Goal: Task Accomplishment & Management: Use online tool/utility

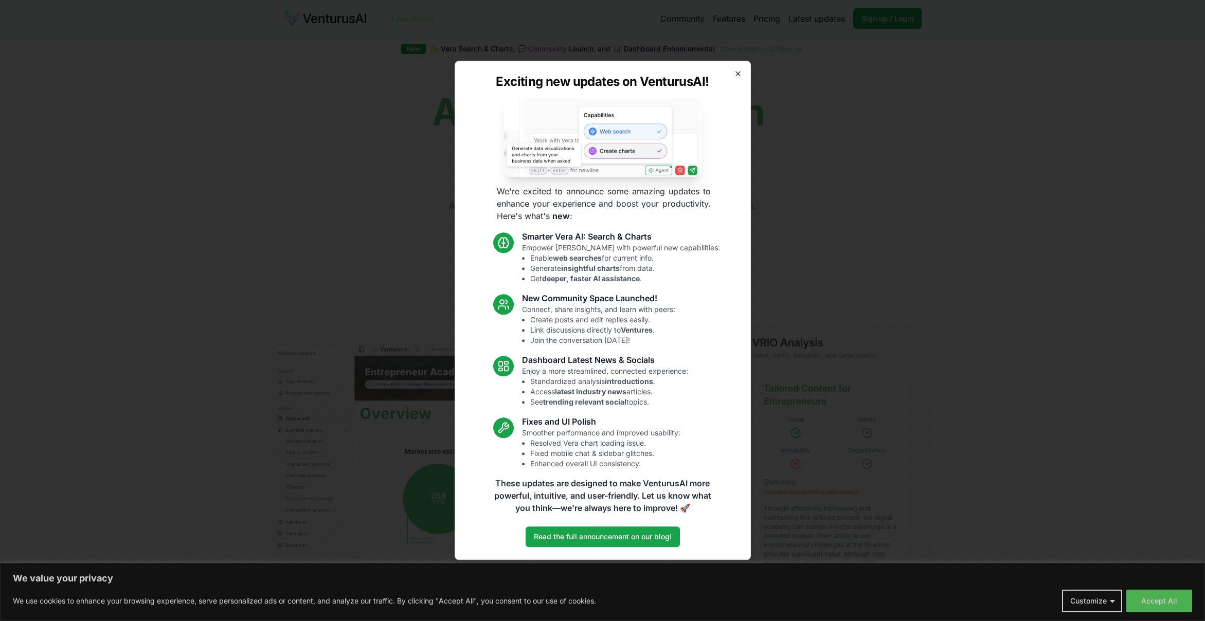
click at [739, 74] on icon "button" at bounding box center [738, 74] width 4 height 4
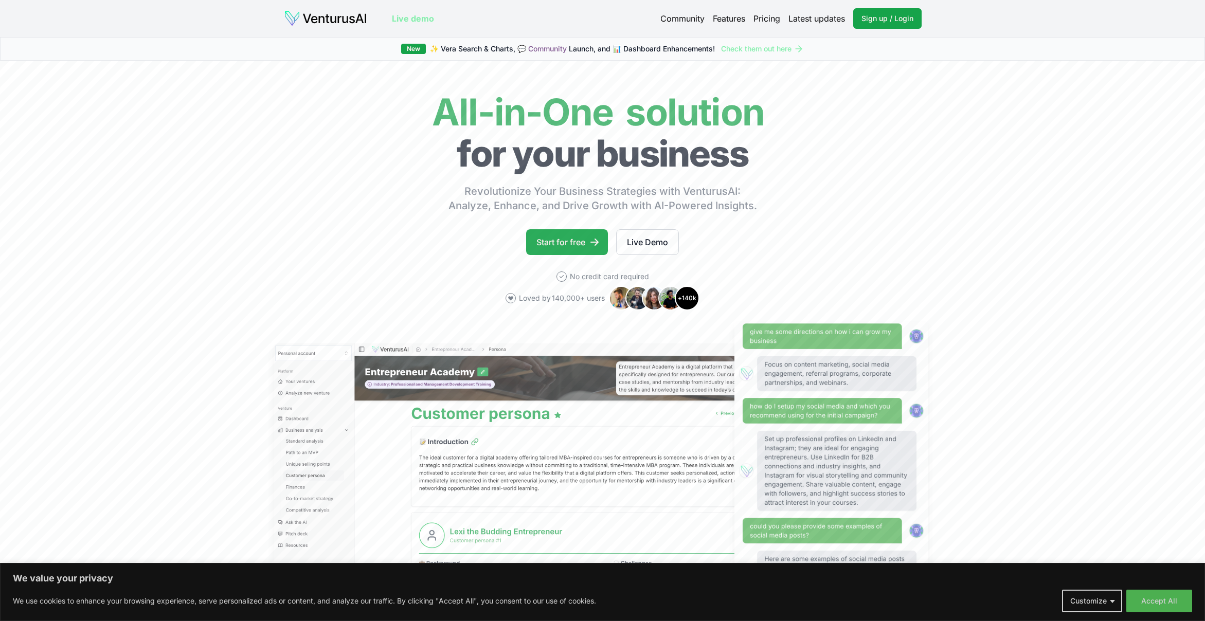
click at [578, 241] on link "Start for free" at bounding box center [567, 242] width 82 height 26
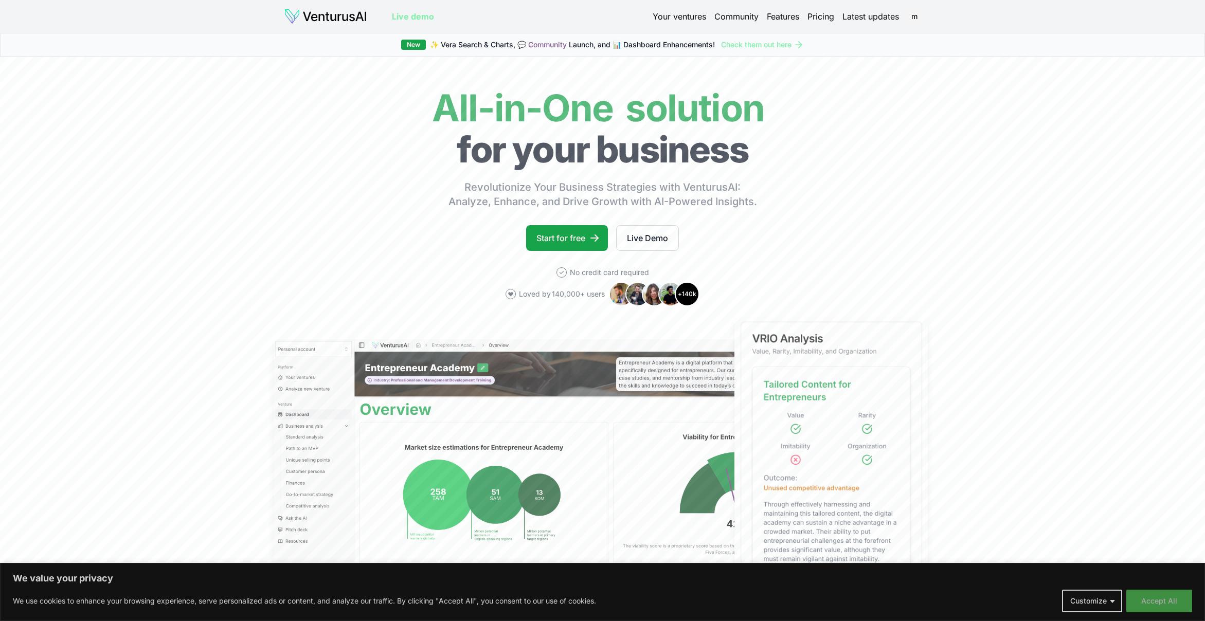
click at [1180, 601] on button "Accept All" at bounding box center [1160, 601] width 66 height 23
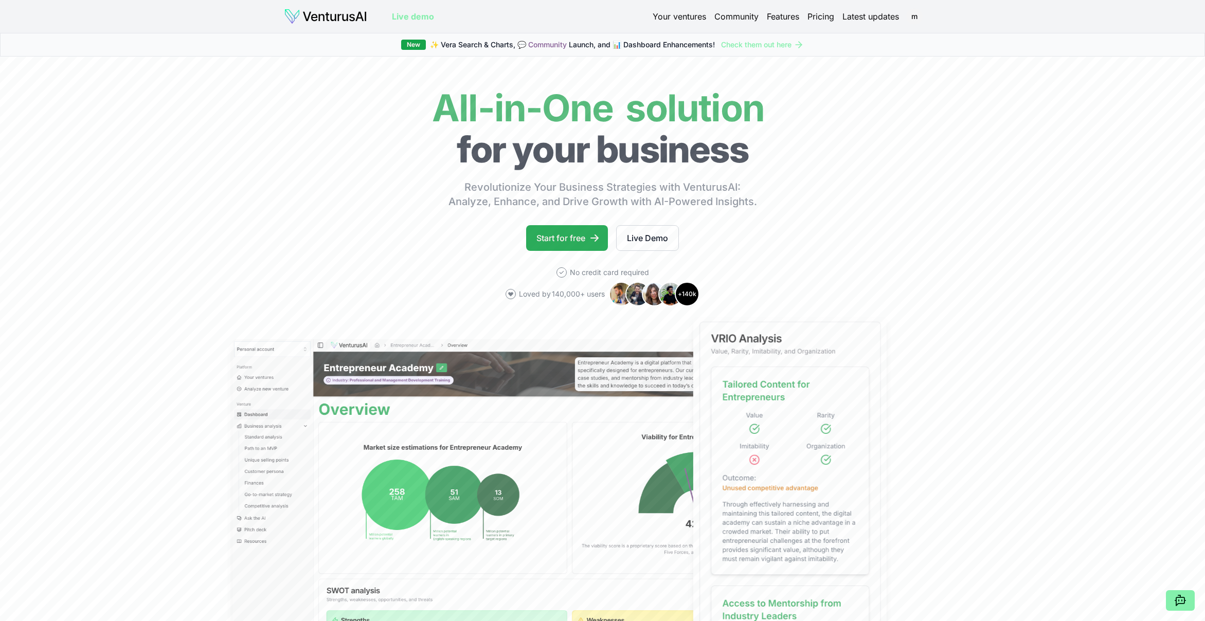
click at [562, 231] on link "Start for free" at bounding box center [567, 238] width 82 height 26
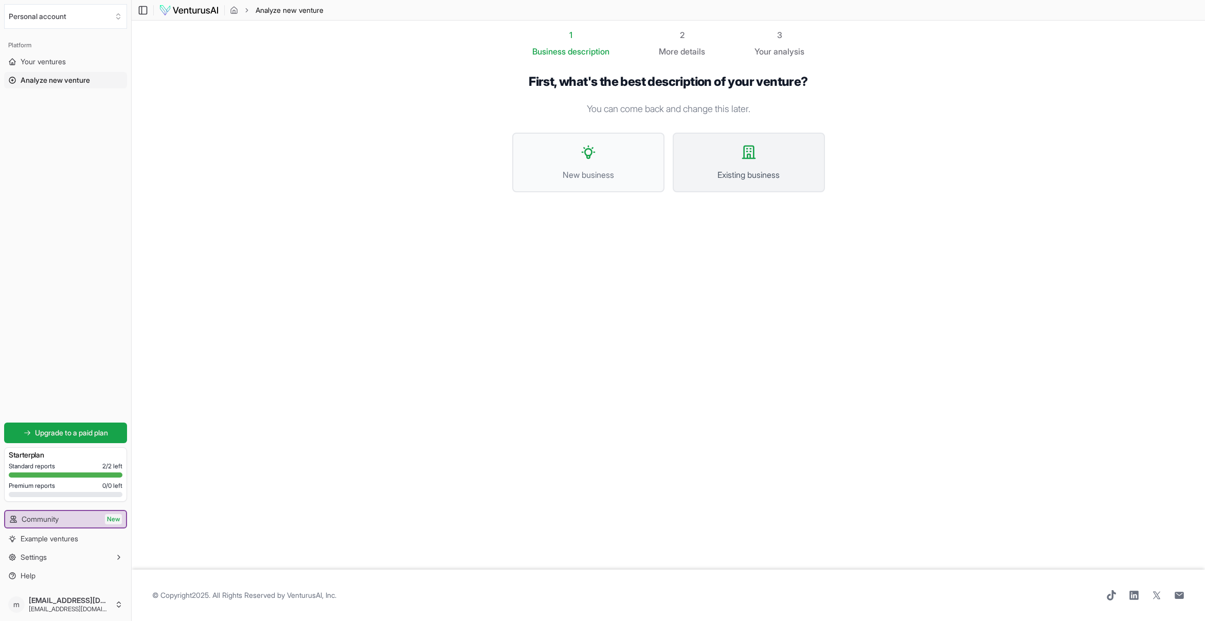
click at [744, 158] on icon at bounding box center [749, 152] width 12 height 12
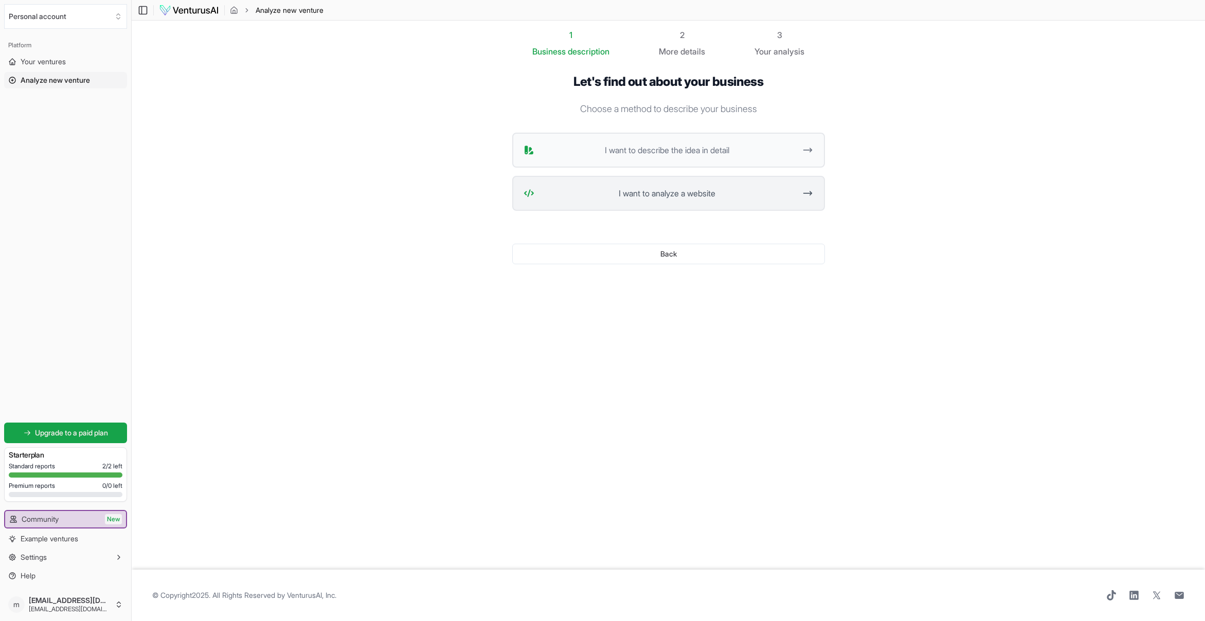
click at [695, 190] on span "I want to analyze a website" at bounding box center [668, 193] width 258 height 12
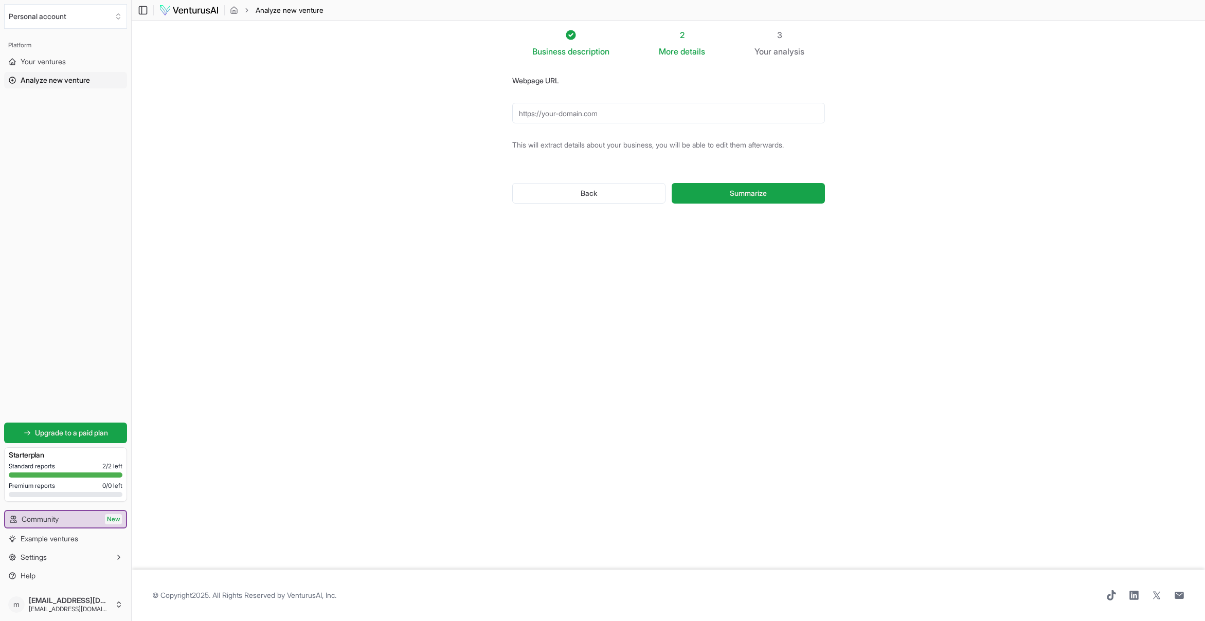
click at [603, 108] on input "Webpage URL" at bounding box center [668, 113] width 313 height 21
click at [748, 193] on button "Summarize" at bounding box center [748, 193] width 153 height 21
click at [710, 193] on button "Summarize" at bounding box center [748, 193] width 153 height 21
click at [571, 114] on input "[DOMAIN_NAME]" at bounding box center [668, 113] width 313 height 21
click at [697, 194] on button "Summarize" at bounding box center [748, 193] width 153 height 21
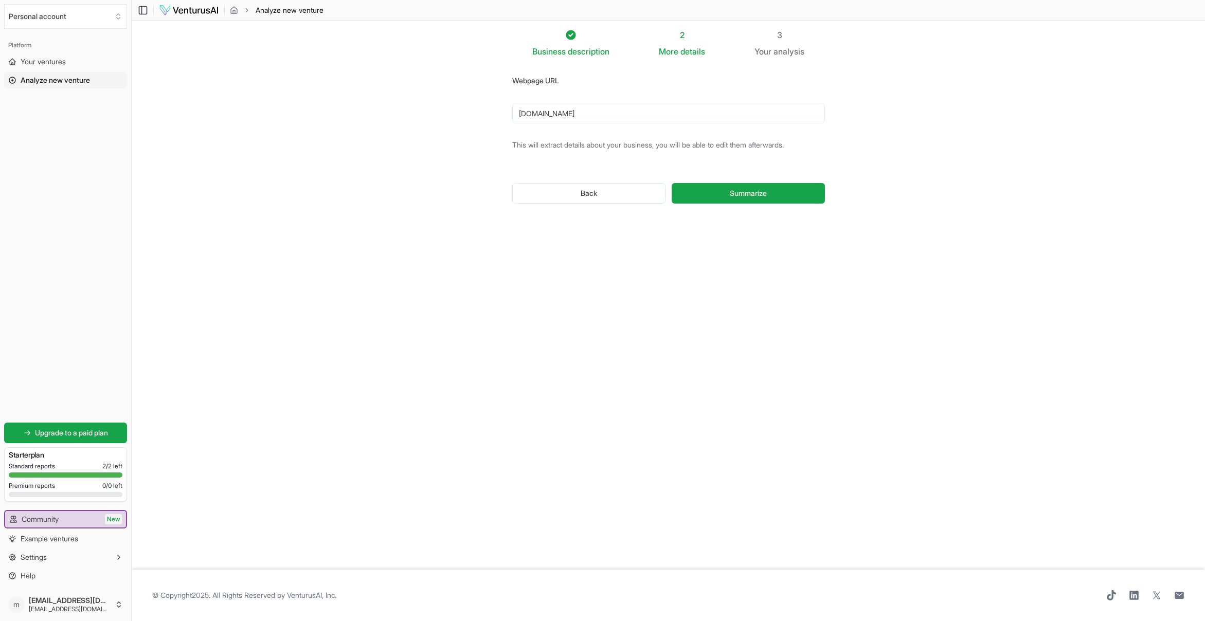
drag, startPoint x: 633, startPoint y: 114, endPoint x: 504, endPoint y: 111, distance: 129.2
click at [504, 111] on div "Webpage URL [DOMAIN_NAME] This will extract details about your business, you wi…" at bounding box center [669, 147] width 346 height 179
click at [609, 114] on input "[DOMAIN_NAME]" at bounding box center [668, 113] width 313 height 21
type input "www.kokkovuorishop."
drag, startPoint x: 548, startPoint y: 114, endPoint x: 449, endPoint y: 113, distance: 99.8
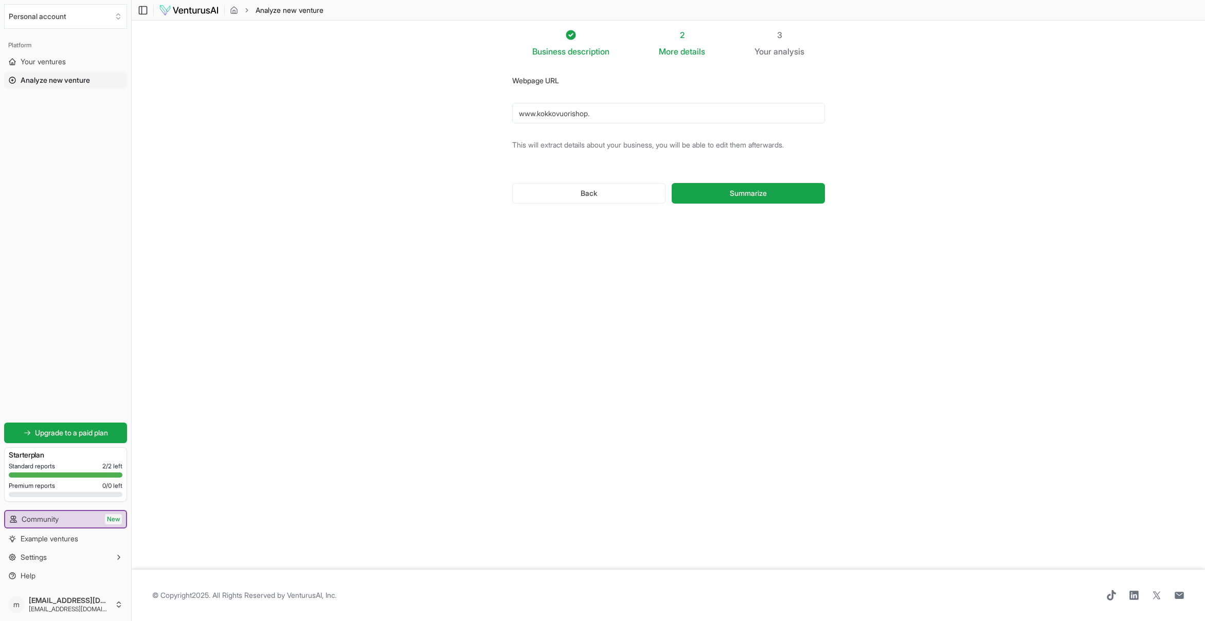
click at [449, 113] on section "Business description 2 More details 3 Your analysis Webpage URL www.kokkovuoris…" at bounding box center [669, 295] width 1074 height 549
paste input "[URL][DOMAIN_NAME]"
type input "[URL][DOMAIN_NAME]"
click at [689, 190] on button "Summarize" at bounding box center [748, 193] width 153 height 21
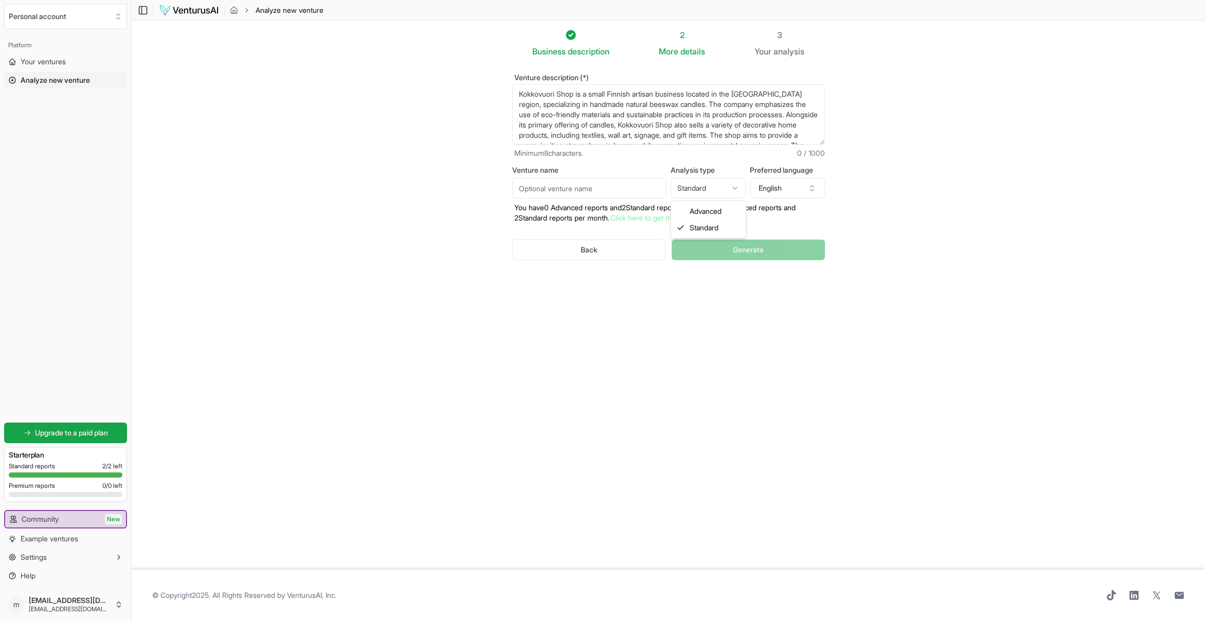
click at [734, 187] on html "We value your privacy We use cookies to enhance your browsing experience, serve…" at bounding box center [602, 310] width 1205 height 621
click at [770, 188] on button "English" at bounding box center [787, 188] width 75 height 21
type input "fi"
click at [758, 251] on div "Finnish" at bounding box center [787, 251] width 133 height 16
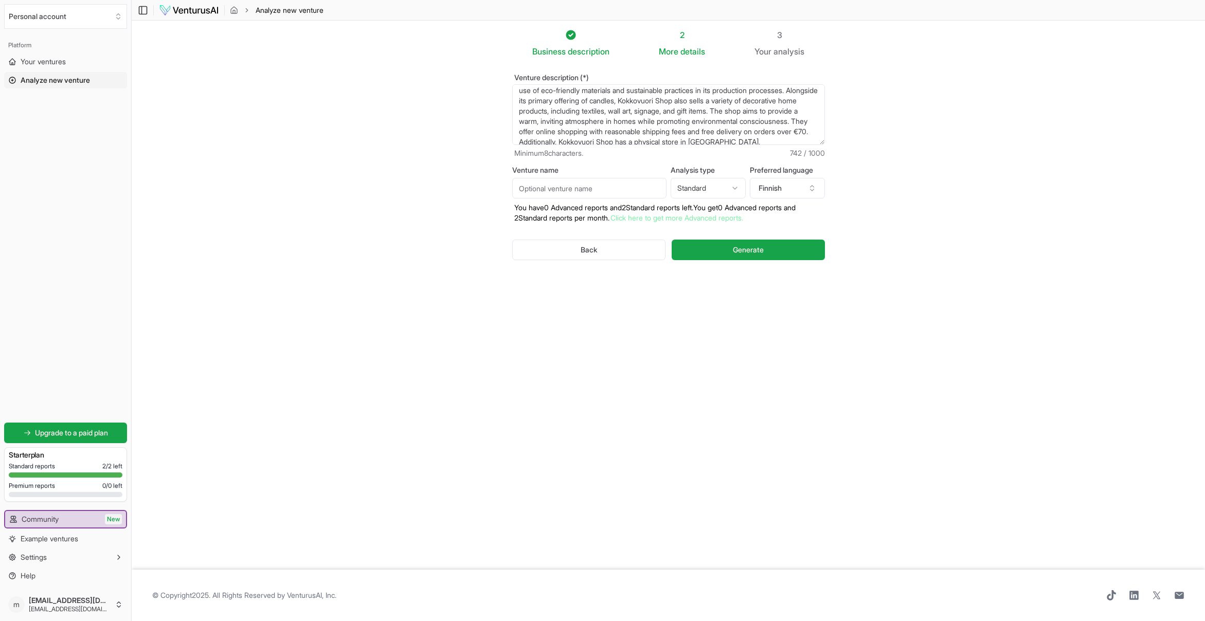
scroll to position [41, 0]
drag, startPoint x: 526, startPoint y: 95, endPoint x: 771, endPoint y: 161, distance: 253.7
click at [771, 161] on form "Venture description (*) Kokkovuori Shop is a small Finnish artisan business loc…" at bounding box center [668, 175] width 313 height 203
click at [725, 247] on button "Generate" at bounding box center [748, 250] width 153 height 21
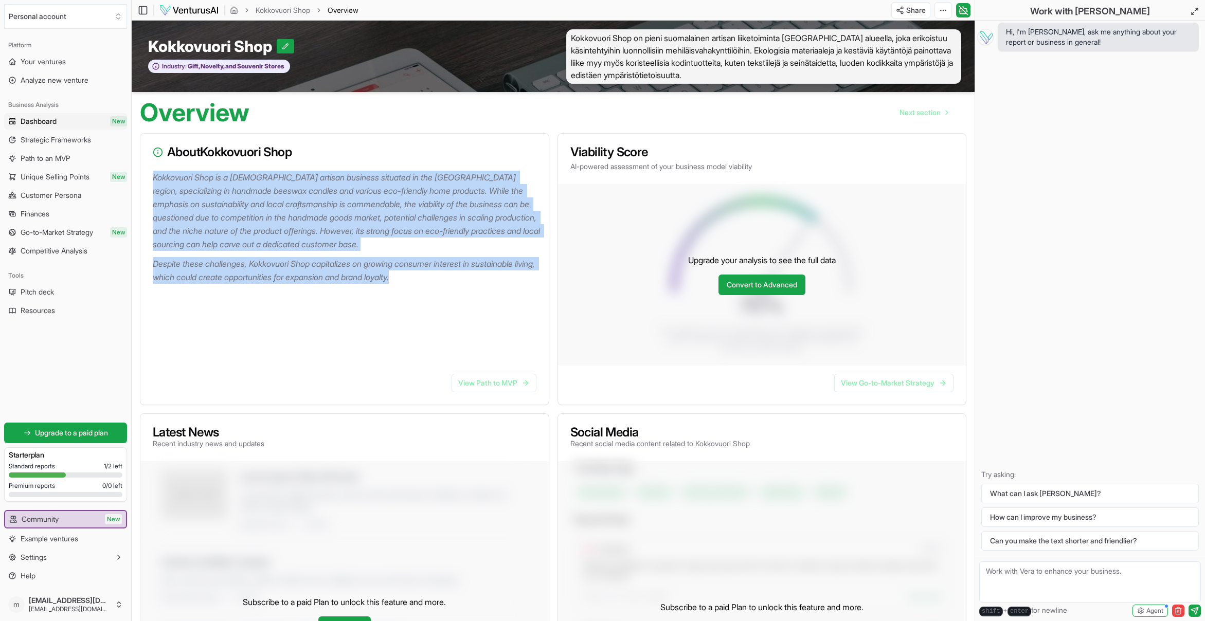
drag, startPoint x: 153, startPoint y: 177, endPoint x: 438, endPoint y: 277, distance: 302.0
click at [438, 277] on div "Kokkovuori Shop is a Finnish artisan business situated in the Kymenlaakso regio…" at bounding box center [344, 268] width 408 height 195
copy div "Kokkovuori Shop is a Finnish artisan business situated in the Kymenlaakso regio…"
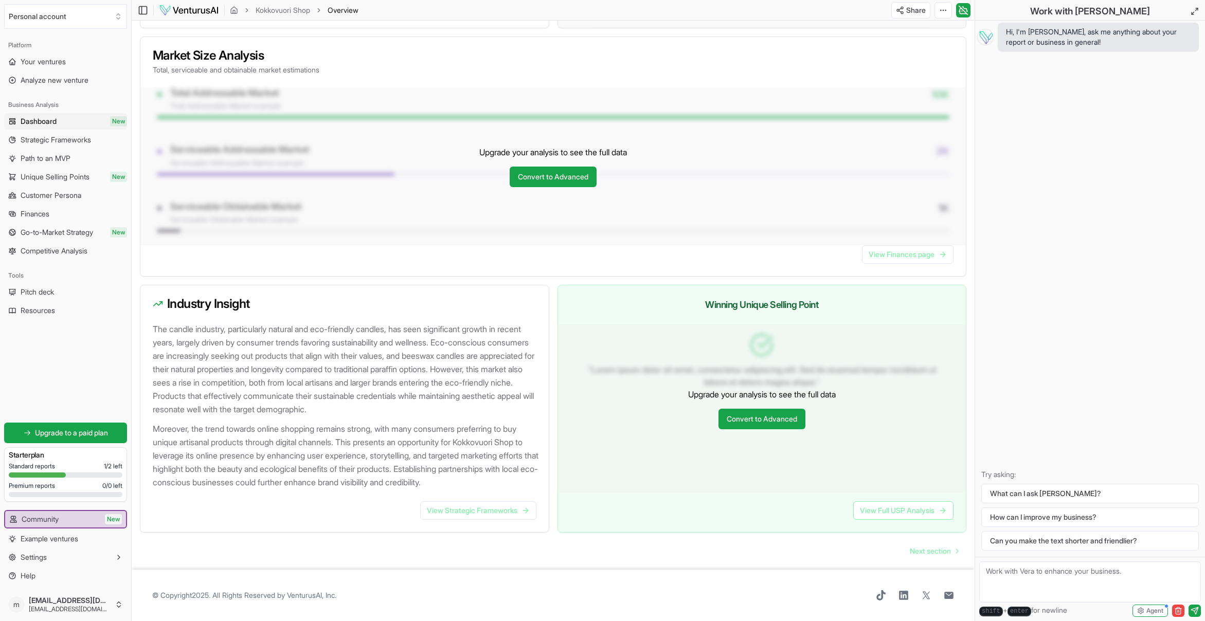
scroll to position [767, 0]
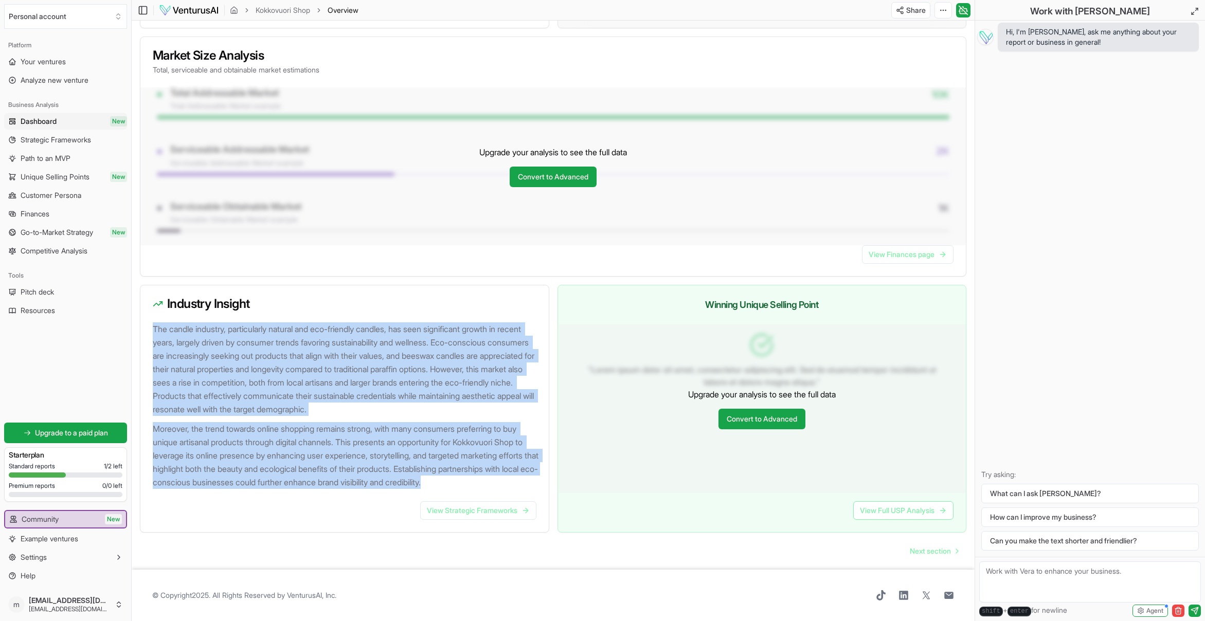
drag, startPoint x: 153, startPoint y: 316, endPoint x: 212, endPoint y: 486, distance: 179.6
click at [212, 486] on div "The candle industry, particularly natural and eco-friendly candles, has seen si…" at bounding box center [344, 412] width 408 height 179
copy div "The candle industry, particularly natural and eco-friendly candles, has seen si…"
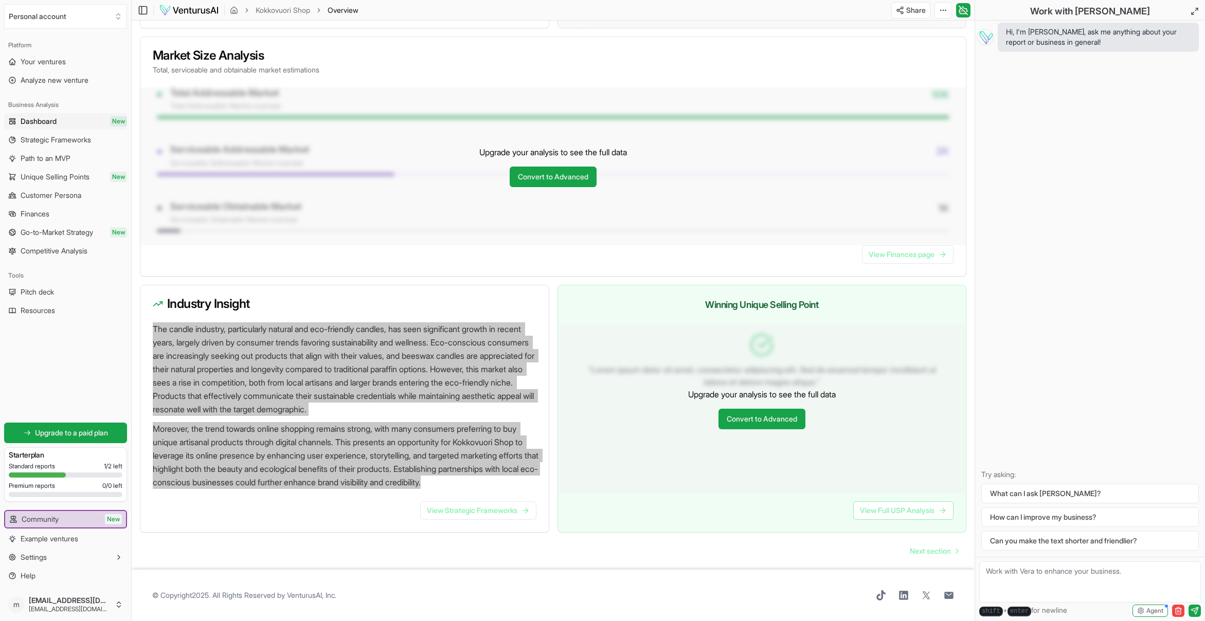
click at [353, 484] on p "Moreover, the trend towards online shopping remains strong, with many consumers…" at bounding box center [347, 455] width 388 height 67
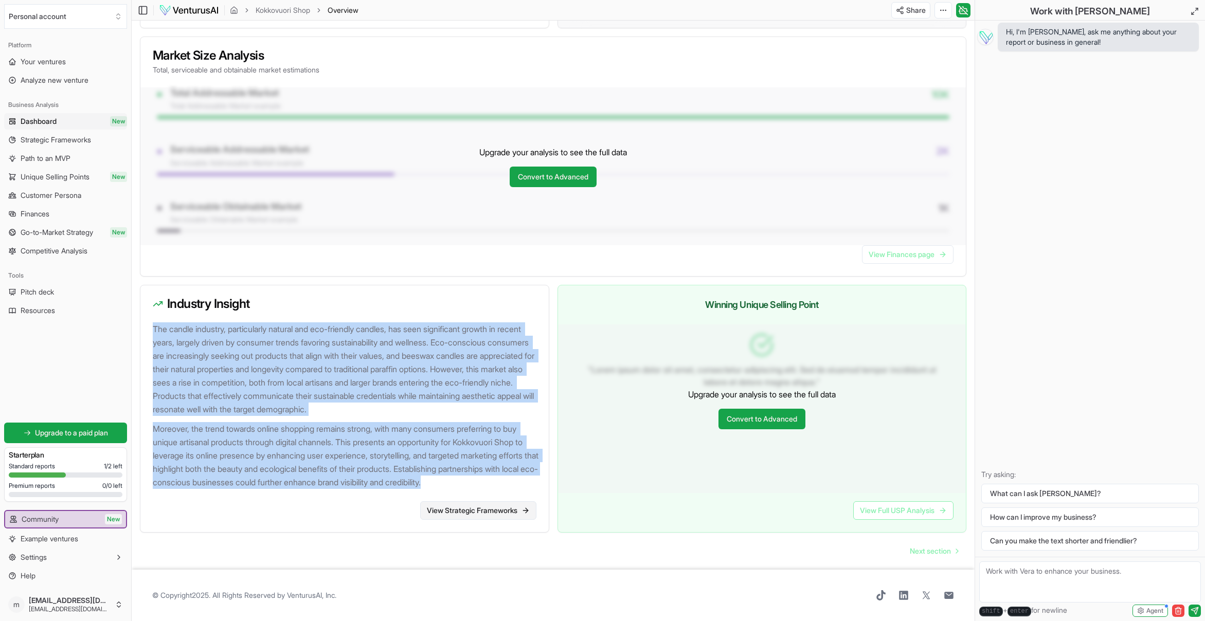
click at [446, 513] on link "View Strategic Frameworks" at bounding box center [478, 511] width 116 height 19
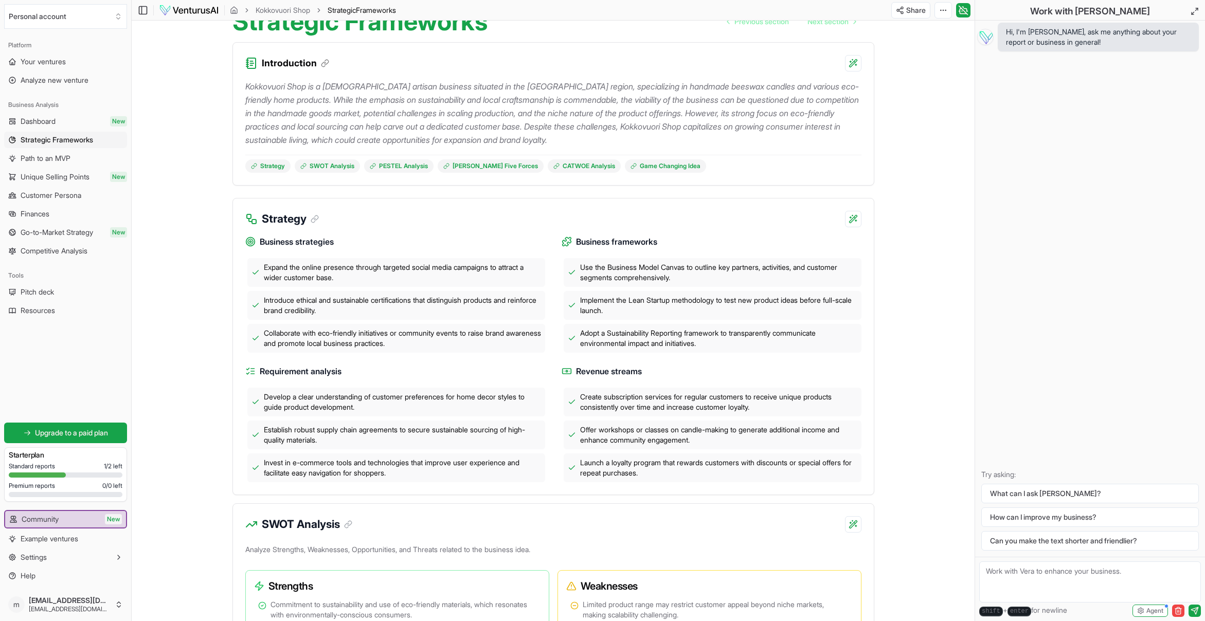
scroll to position [91, 0]
click at [314, 220] on icon at bounding box center [314, 219] width 9 height 9
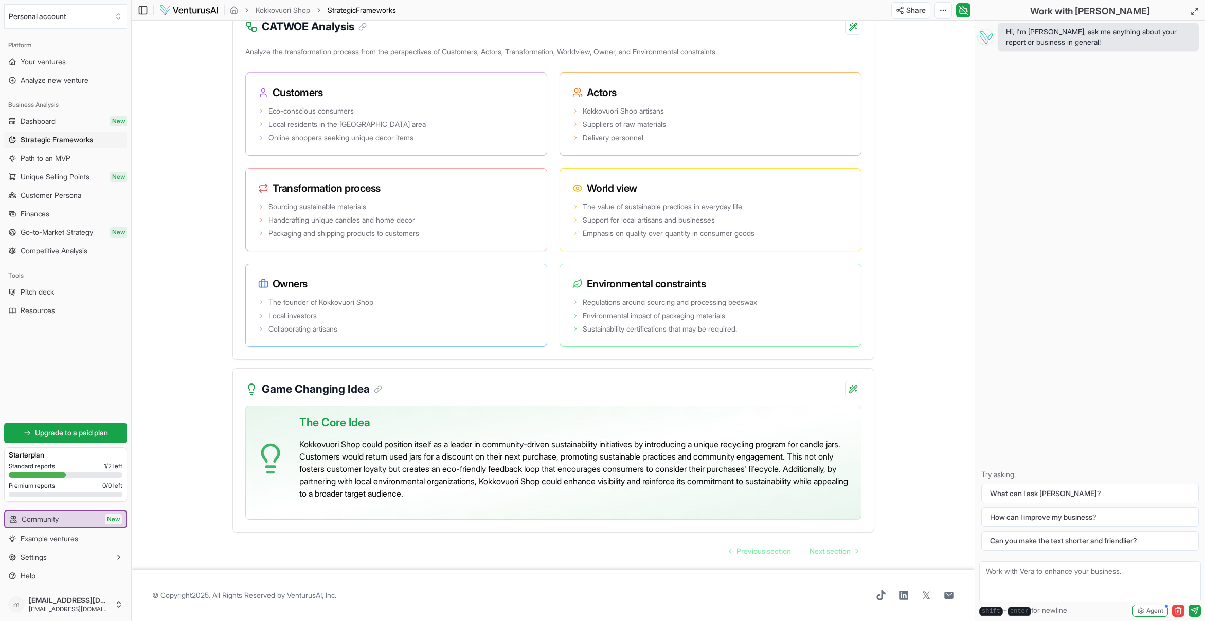
scroll to position [1879, 0]
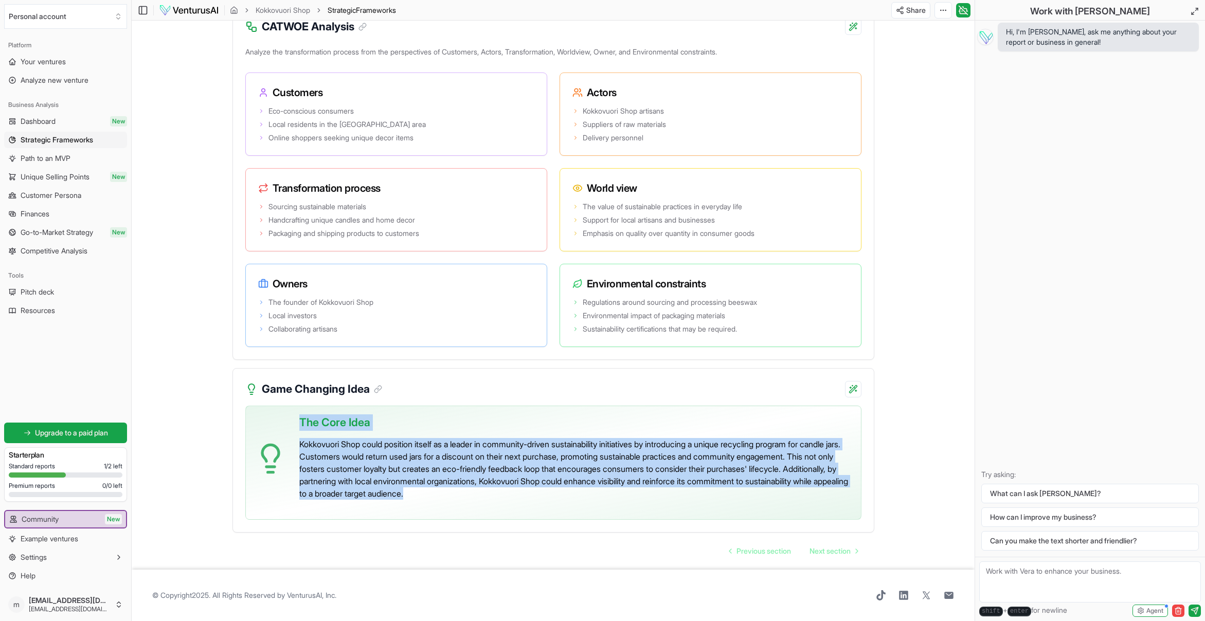
drag, startPoint x: 528, startPoint y: 484, endPoint x: 294, endPoint y: 423, distance: 241.7
click at [294, 423] on div "The Core Idea Kokkovuori Shop could position itself as a leader in community-dr…" at bounding box center [553, 463] width 616 height 114
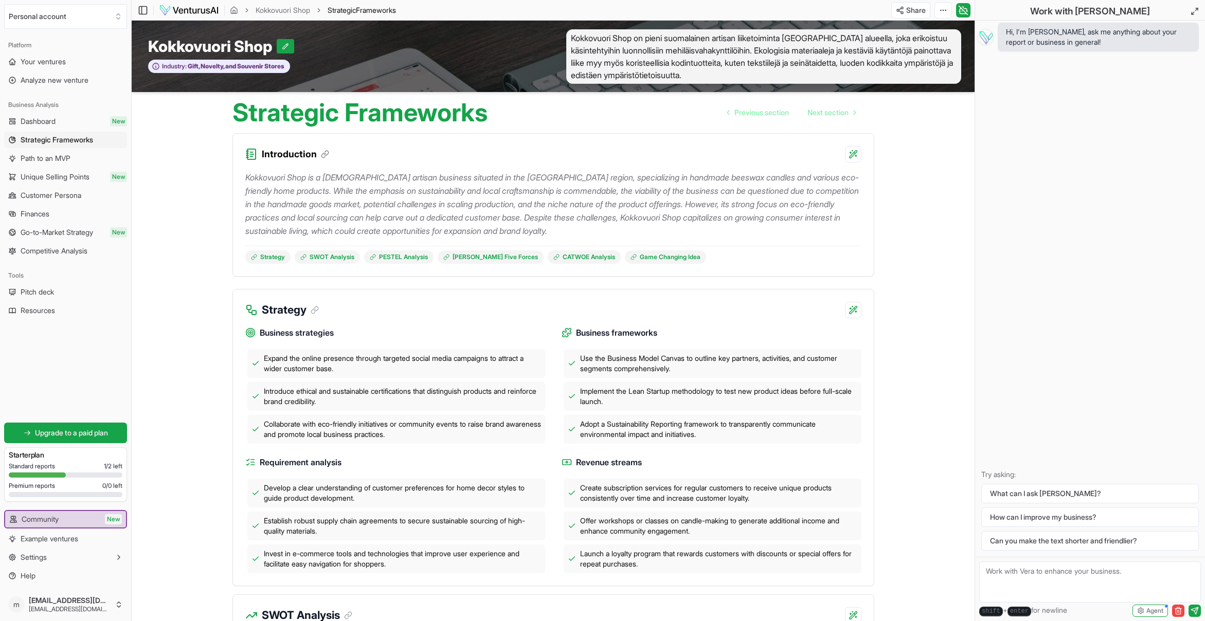
scroll to position [0, 0]
click at [824, 114] on span "Next section" at bounding box center [828, 113] width 41 height 10
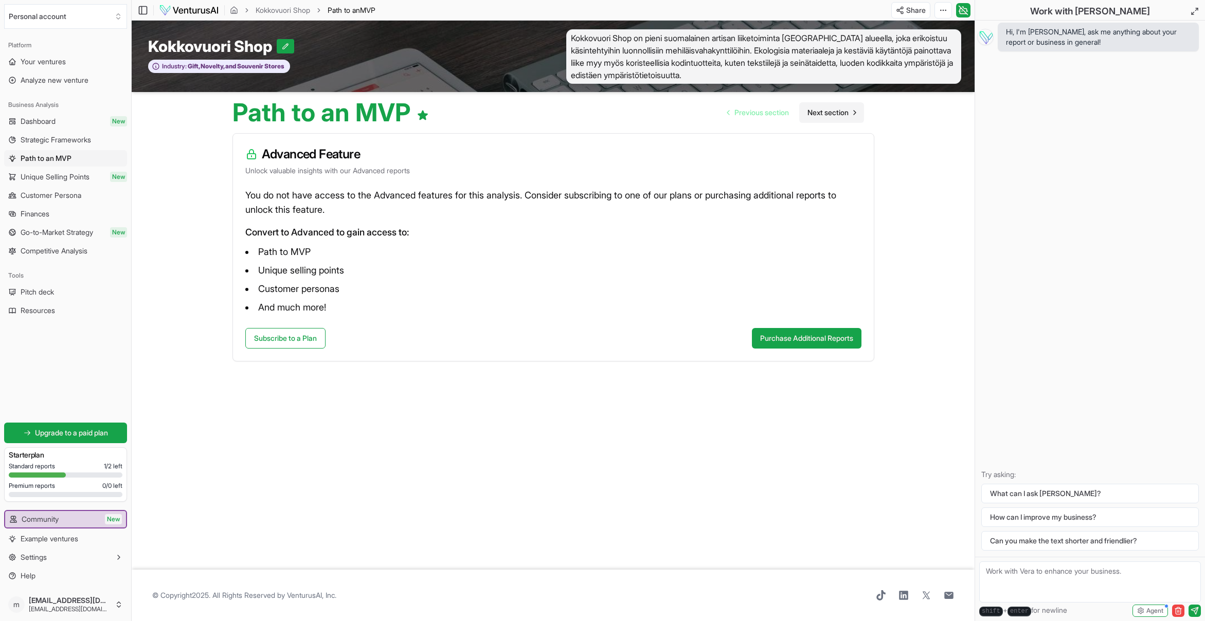
click at [818, 112] on span "Next section" at bounding box center [828, 113] width 41 height 10
click at [821, 111] on span "Next section" at bounding box center [828, 113] width 41 height 10
click at [820, 111] on span "Next section" at bounding box center [828, 113] width 41 height 10
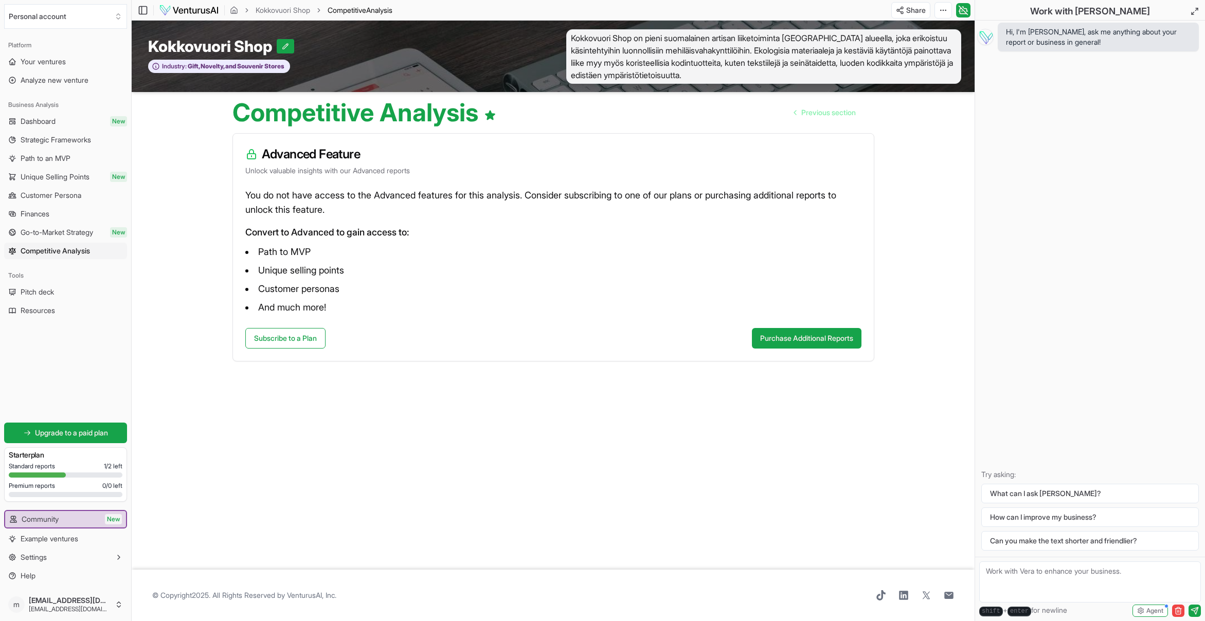
click at [820, 111] on span "Previous section" at bounding box center [829, 113] width 55 height 10
click at [820, 111] on span "Next section" at bounding box center [828, 113] width 41 height 10
click at [819, 111] on span "Previous section" at bounding box center [829, 113] width 55 height 10
click at [44, 289] on span "Pitch deck" at bounding box center [37, 292] width 33 height 10
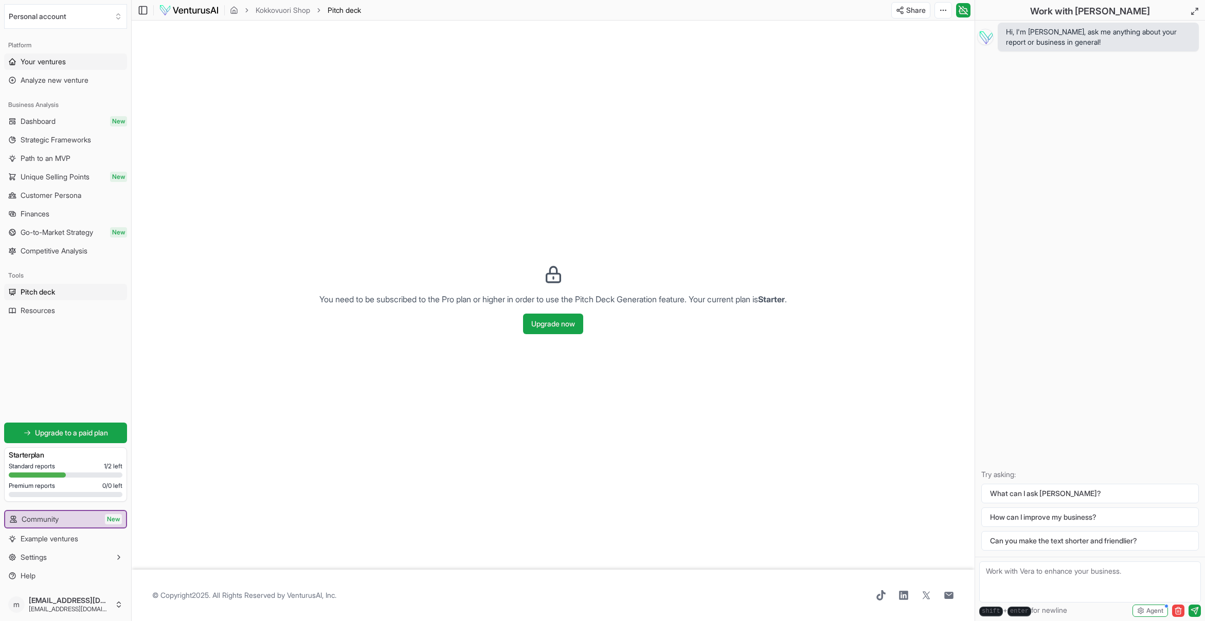
click at [47, 63] on span "Your ventures" at bounding box center [43, 62] width 45 height 10
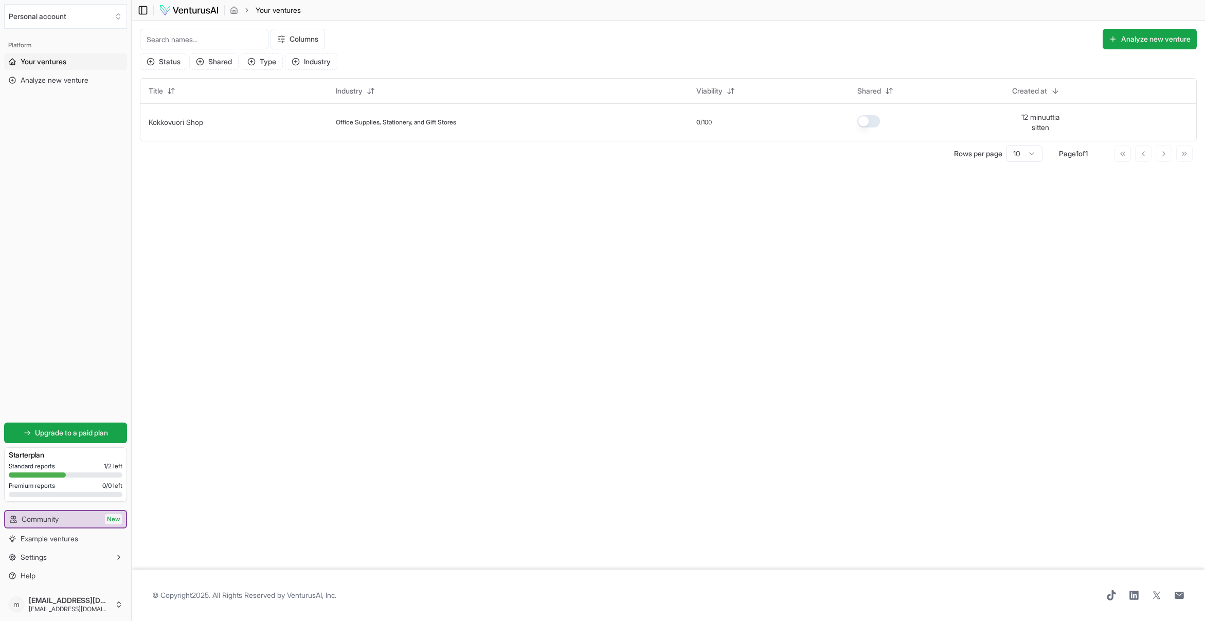
click at [139, 8] on rect at bounding box center [143, 10] width 8 height 8
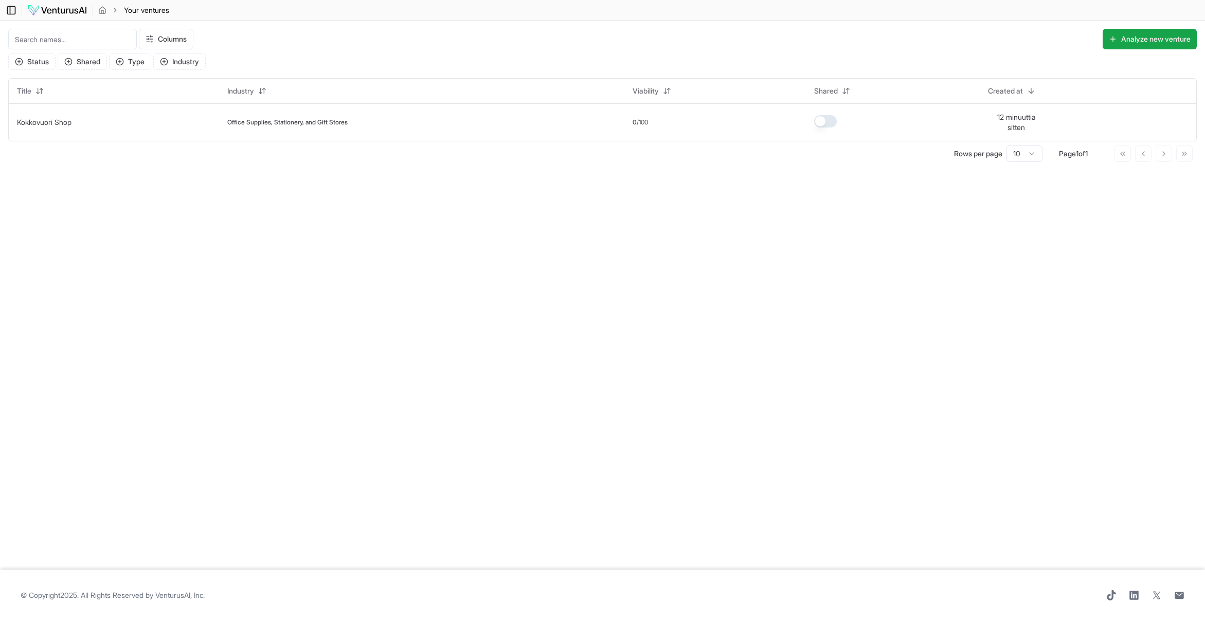
click at [14, 10] on icon at bounding box center [11, 10] width 10 height 12
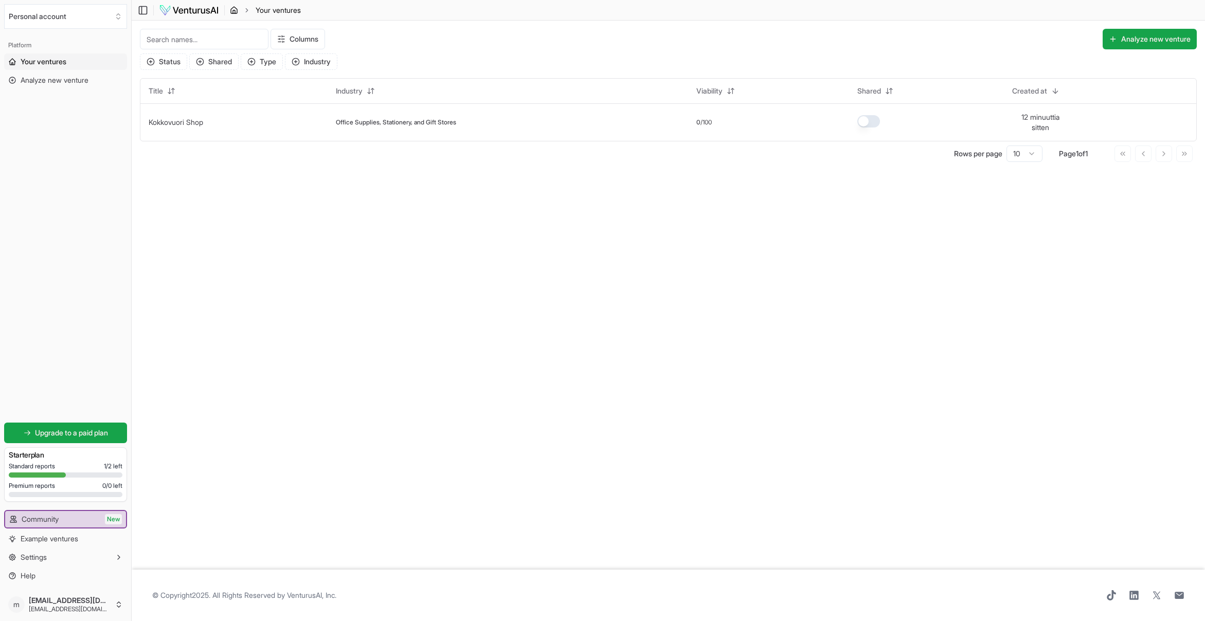
click at [232, 9] on icon "breadcrumb" at bounding box center [234, 10] width 8 height 8
click at [246, 9] on icon "breadcrumb" at bounding box center [246, 10] width 7 height 7
click at [206, 10] on img at bounding box center [189, 10] width 60 height 12
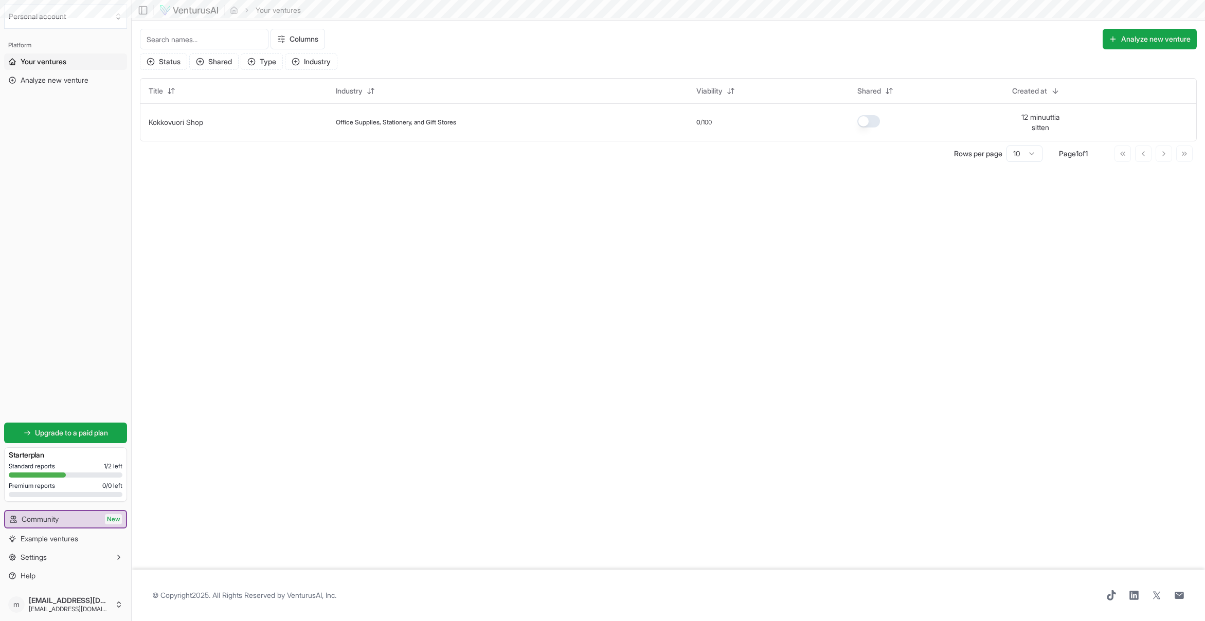
scroll to position [1, 0]
click at [115, 604] on html "We value your privacy We use cookies to enhance your browsing experience, serve…" at bounding box center [602, 310] width 1205 height 621
click at [157, 607] on span "Log out" at bounding box center [160, 607] width 25 height 10
